Goal: Find specific page/section

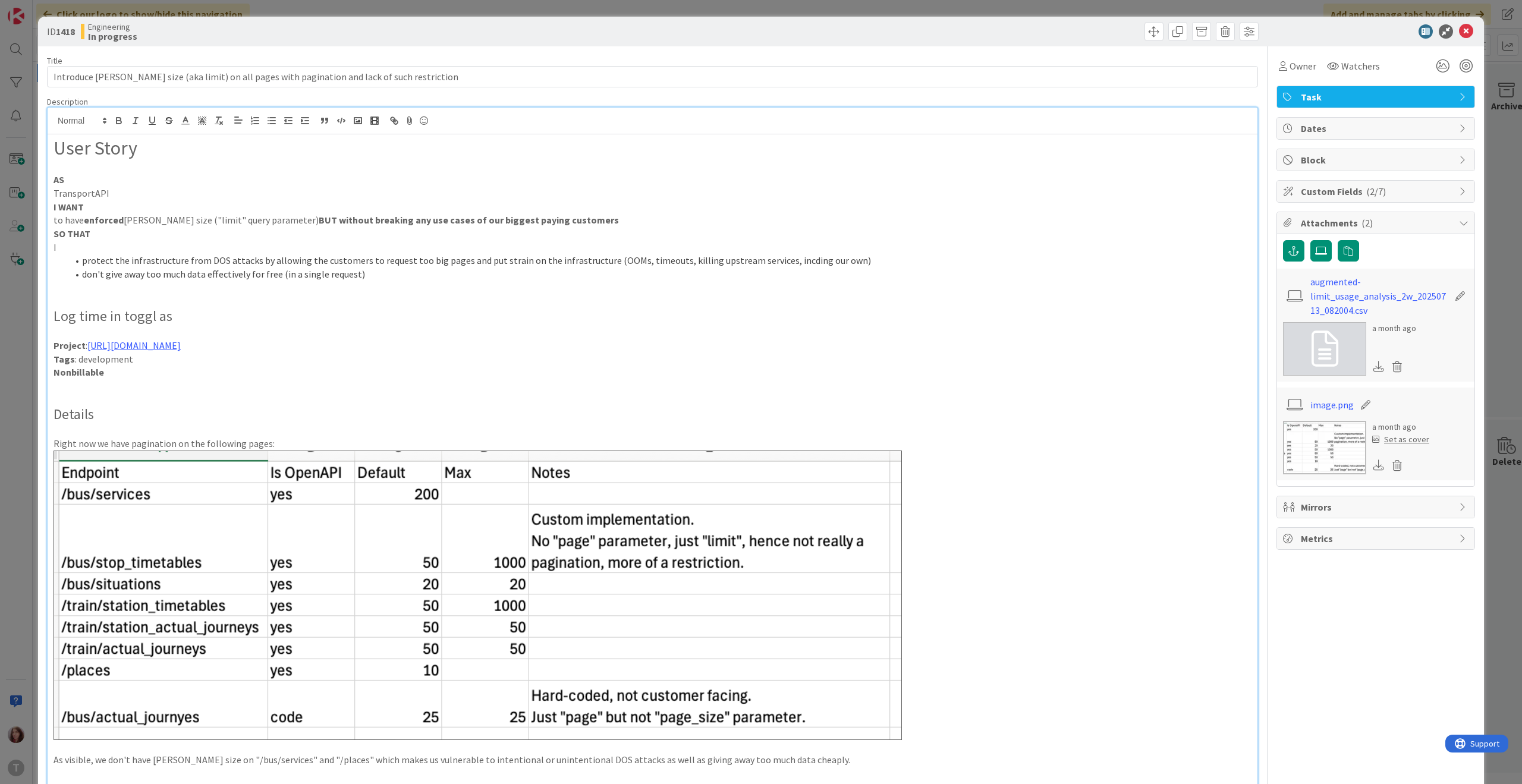
scroll to position [144, 0]
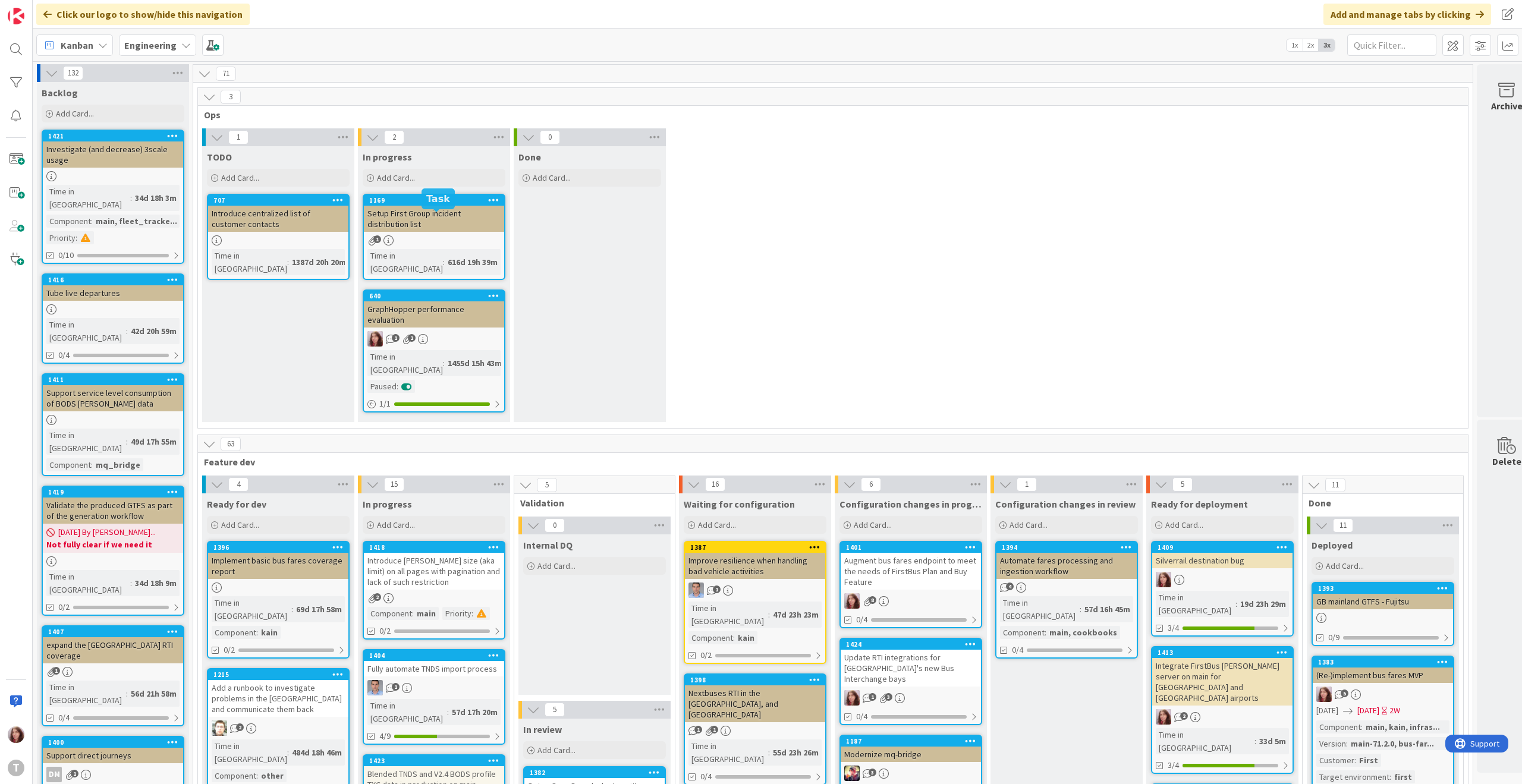
scroll to position [293, 0]
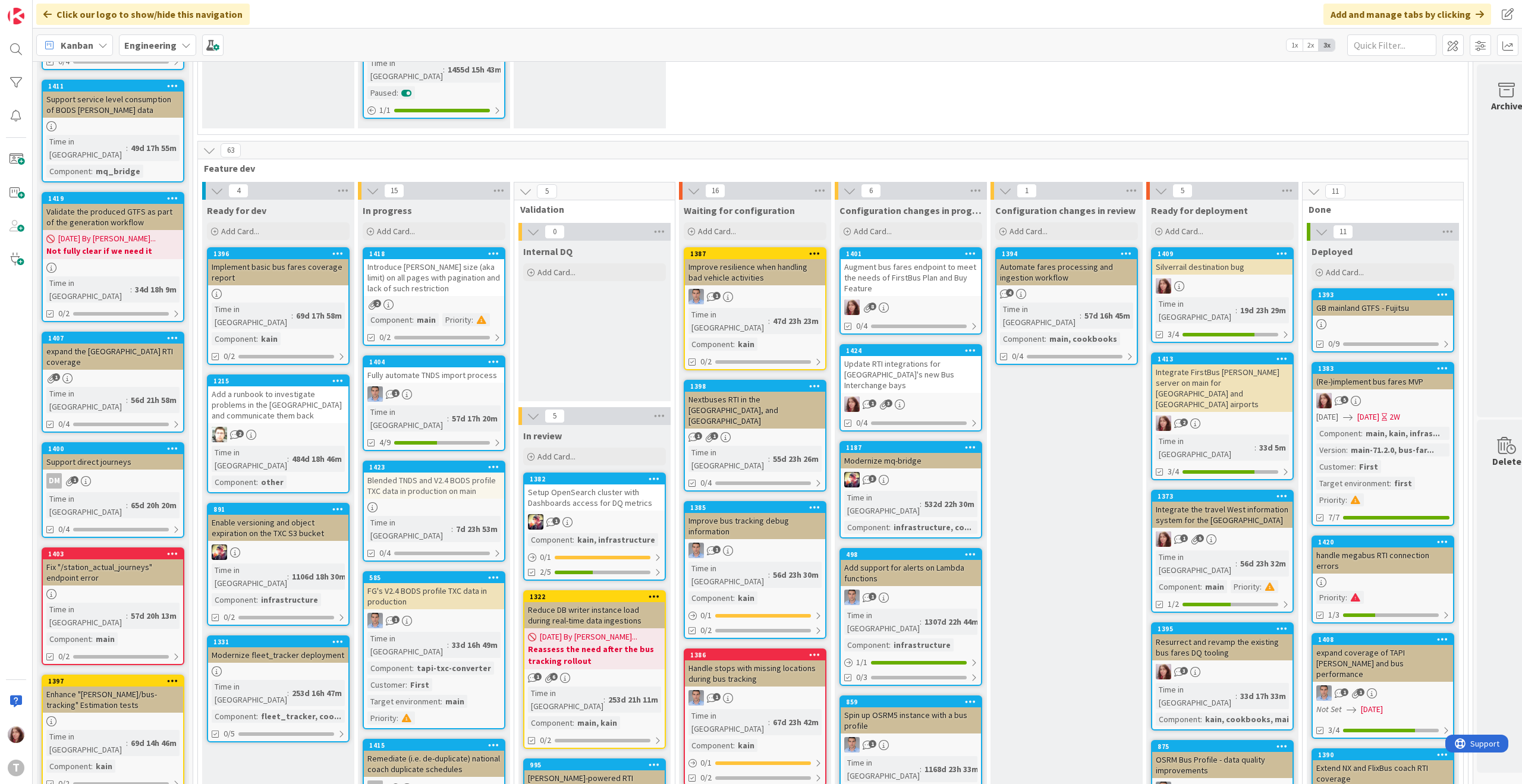
click at [413, 259] on div "Introduce [PERSON_NAME] size (aka limit) on all pages with pagination and lack …" at bounding box center [434, 277] width 141 height 37
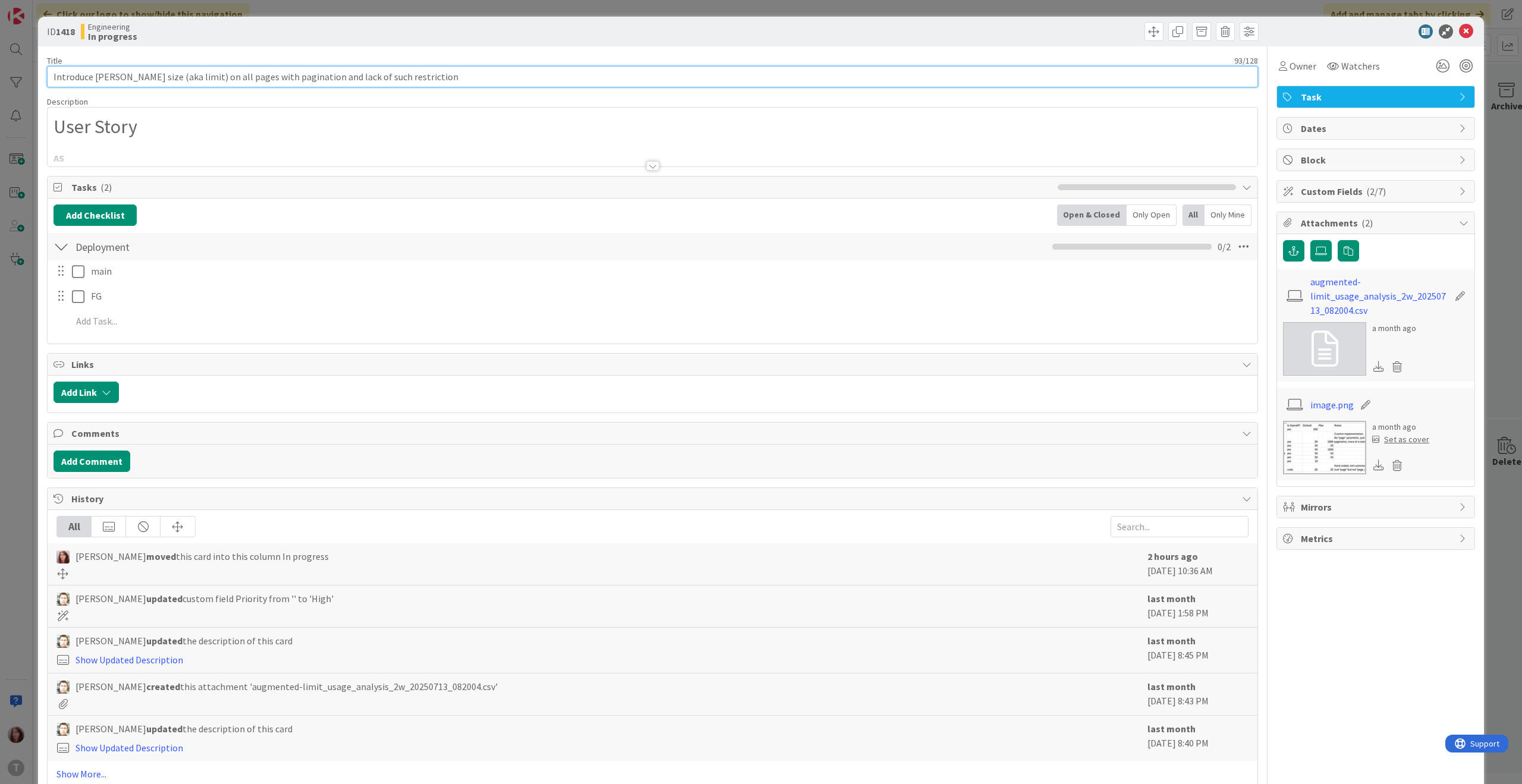
click at [334, 79] on input "Introduce [PERSON_NAME] size (aka limit) on all pages with pagination and lack …" at bounding box center [652, 76] width 1211 height 21
